Goal: Information Seeking & Learning: Learn about a topic

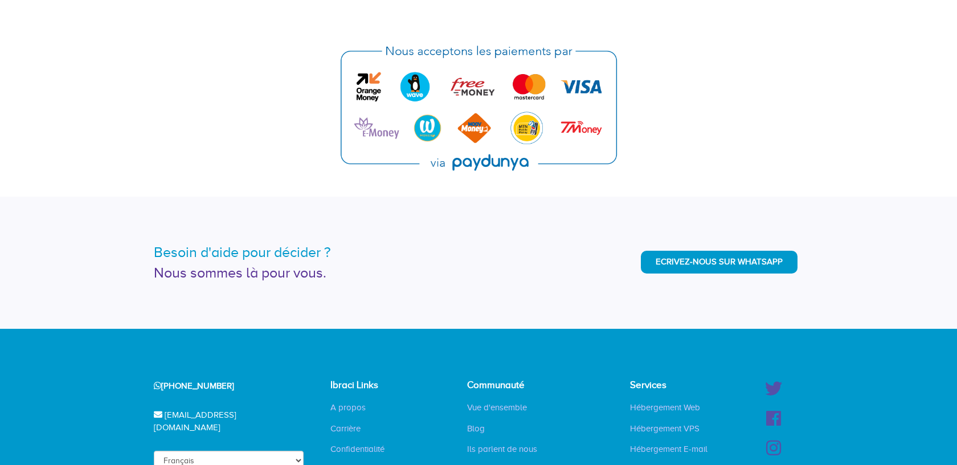
scroll to position [2622, 0]
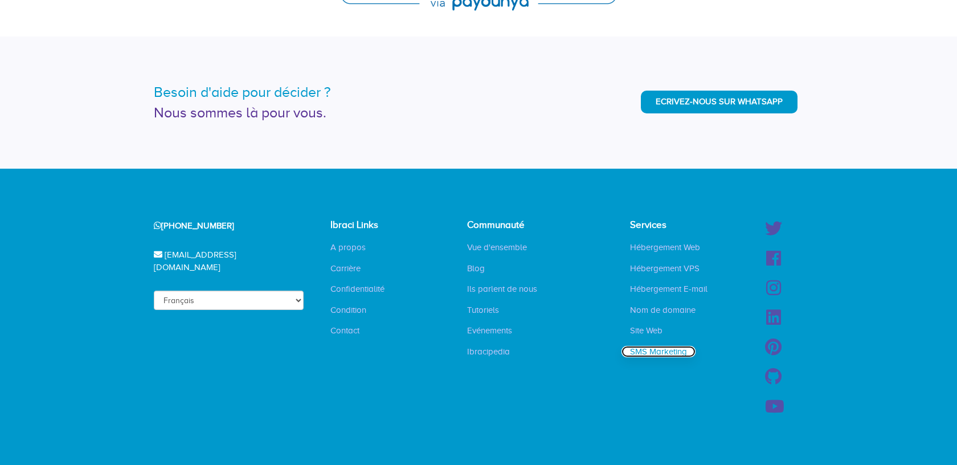
click at [661, 349] on link "SMS Marketing" at bounding box center [658, 351] width 74 height 11
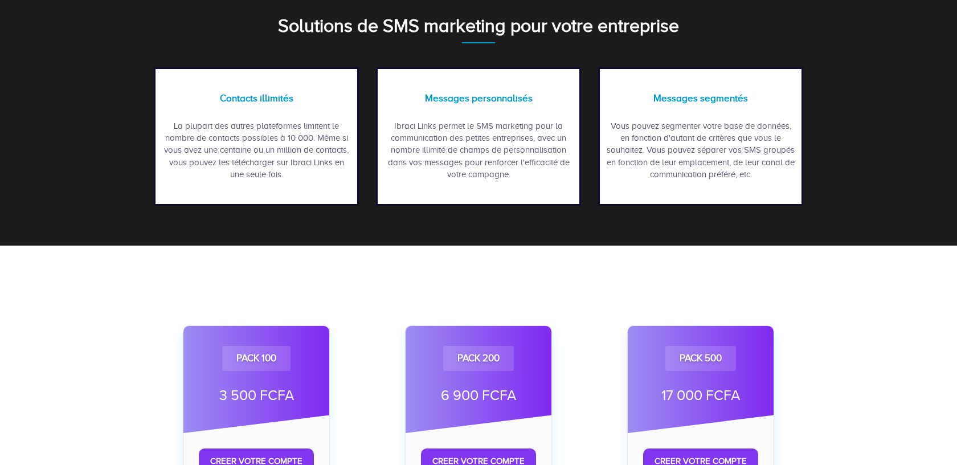
scroll to position [400, 0]
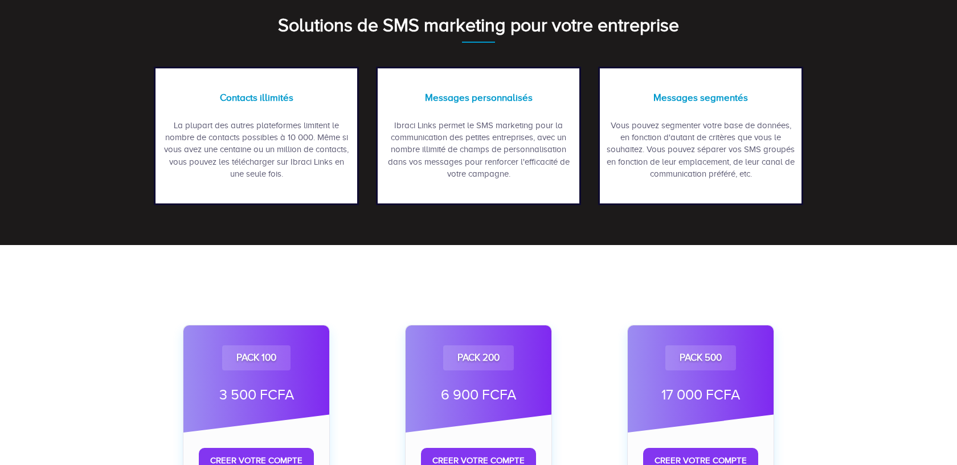
click at [660, 143] on div "Vous pouvez segmenter votre base de données, en fonction d'autant de critères q…" at bounding box center [700, 150] width 190 height 61
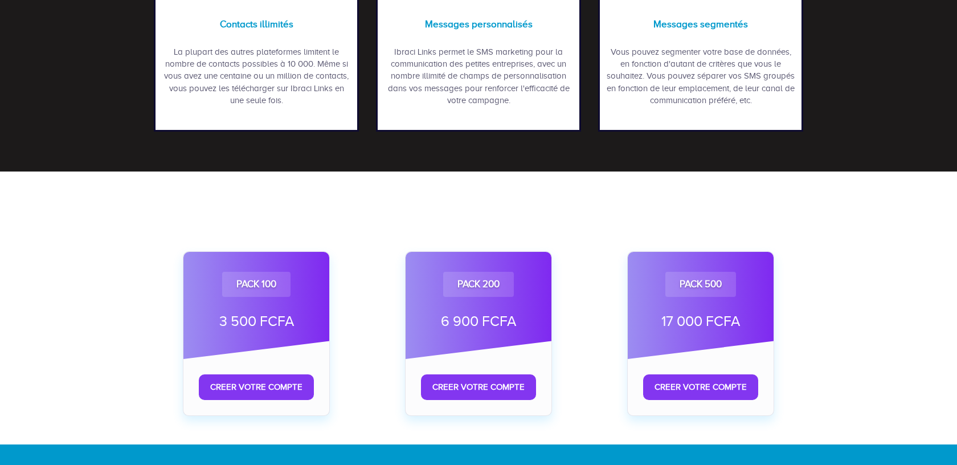
scroll to position [681, 0]
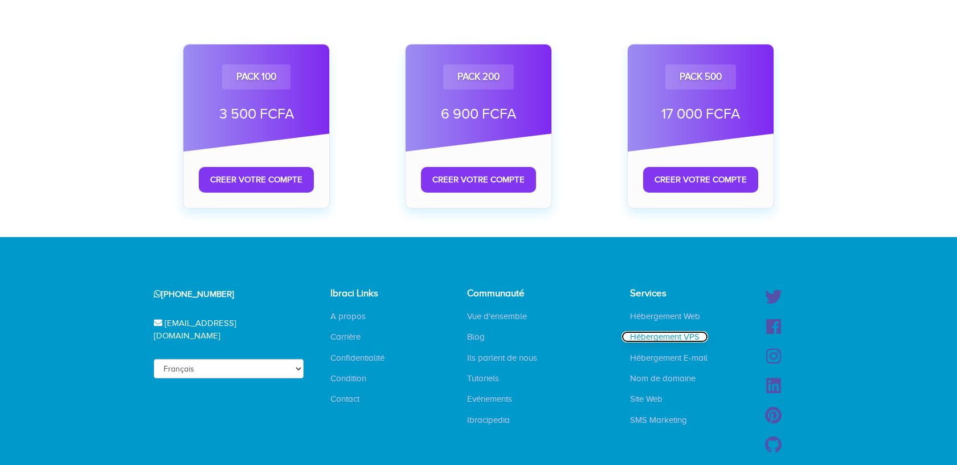
click at [654, 342] on link "Hébergement VPS" at bounding box center [664, 336] width 87 height 11
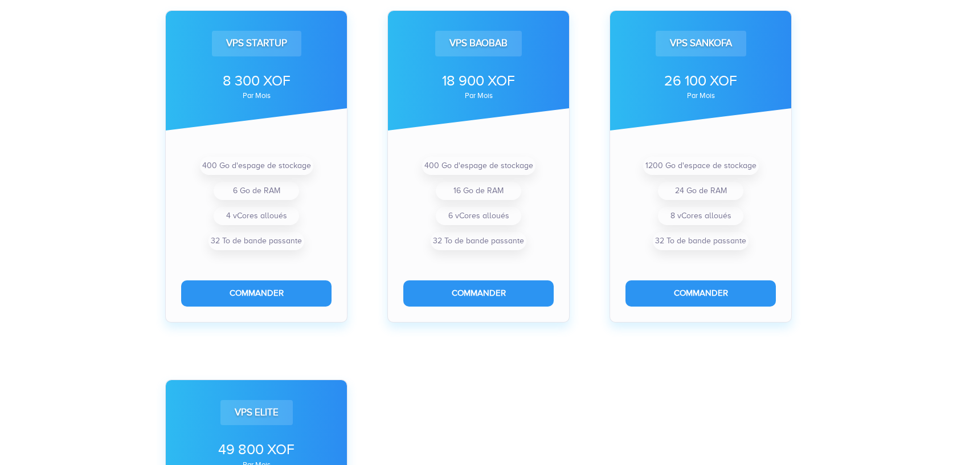
scroll to position [390, 0]
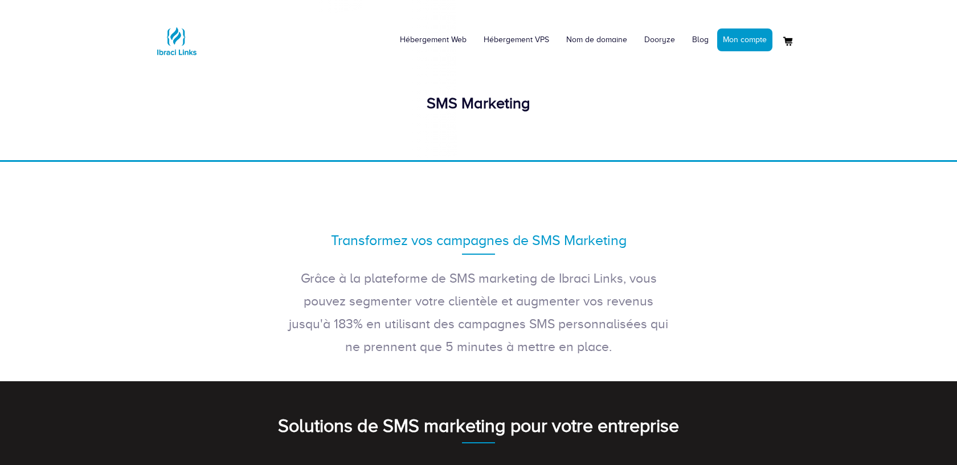
scroll to position [681, 0]
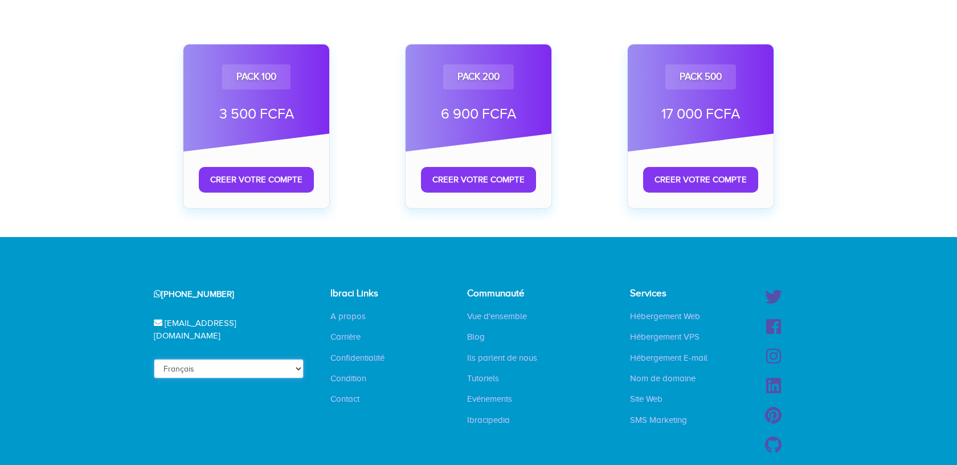
click at [280, 359] on select "Français English" at bounding box center [229, 368] width 150 height 19
select select "en"
click at [175, 359] on select "Français English" at bounding box center [229, 368] width 150 height 19
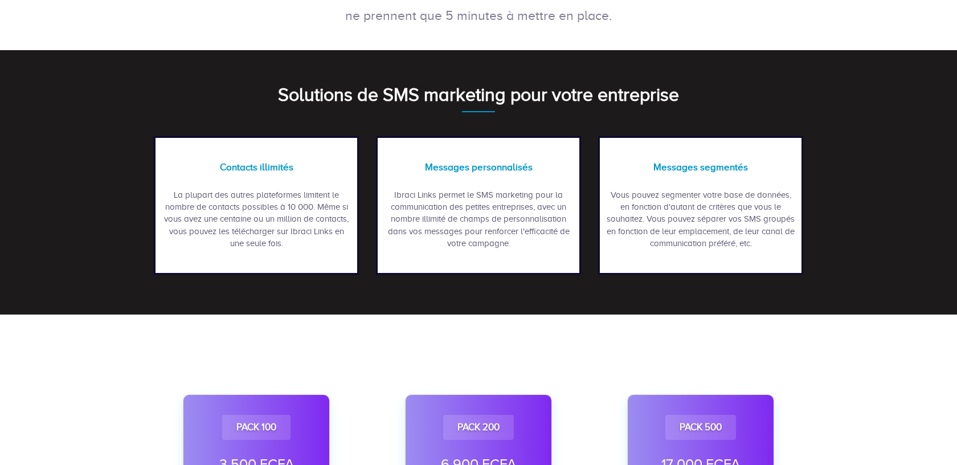
scroll to position [202, 0]
